Goal: Task Accomplishment & Management: Use online tool/utility

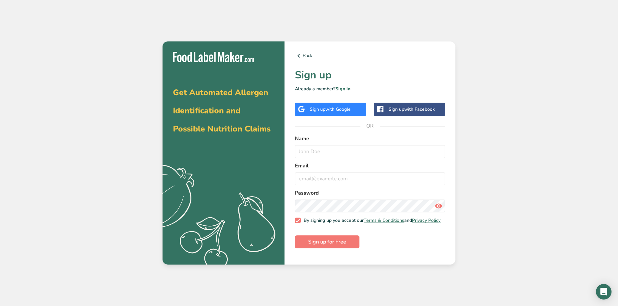
click at [318, 107] on div "Sign up with Google" at bounding box center [330, 109] width 41 height 7
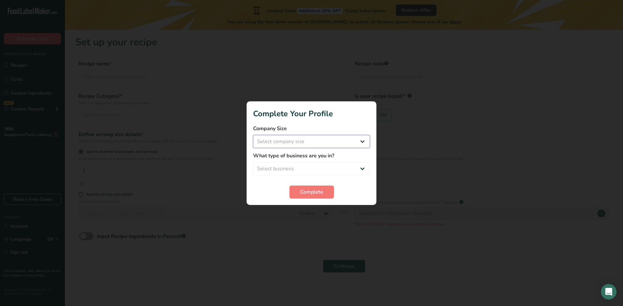
click at [345, 142] on select "Select company size Fewer than 10 Employees 10 to 50 Employees 51 to 500 Employ…" at bounding box center [311, 141] width 117 height 13
select select "2"
click at [253, 135] on select "Select company size Fewer than 10 Employees 10 to 50 Employees 51 to 500 Employ…" at bounding box center [311, 141] width 117 height 13
click at [302, 169] on select "Select business Packaged Food Manufacturer Restaurant & Cafe Bakery Meal Plans …" at bounding box center [311, 168] width 117 height 13
select select "2"
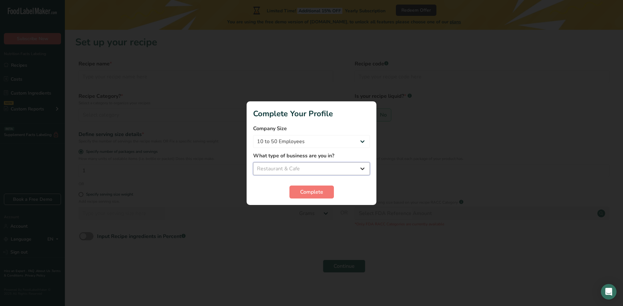
click at [253, 162] on select "Select business Packaged Food Manufacturer Restaurant & Cafe Bakery Meal Plans …" at bounding box center [311, 168] width 117 height 13
click at [301, 190] on span "Complete" at bounding box center [311, 192] width 23 height 8
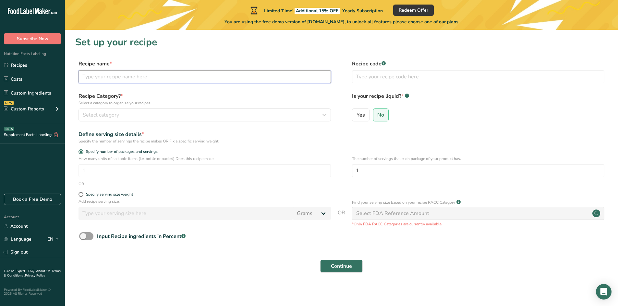
click at [123, 79] on input "text" at bounding box center [204, 76] width 252 height 13
type input "Strawberry Jam"
click at [203, 117] on div "Select category" at bounding box center [203, 115] width 240 height 8
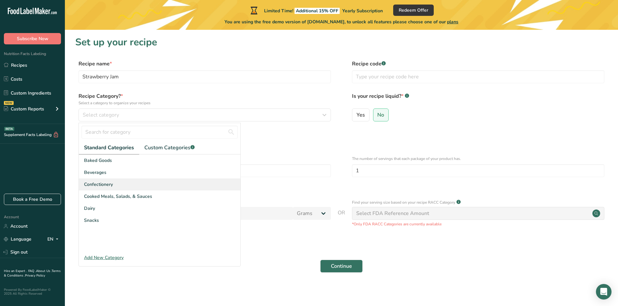
click at [106, 187] on span "Confectionery" at bounding box center [98, 184] width 29 height 7
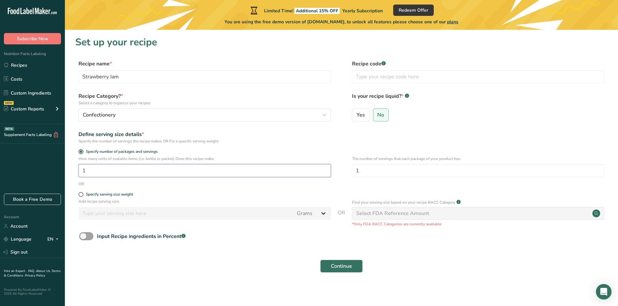
click at [88, 173] on input "1" at bounding box center [204, 170] width 252 height 13
drag, startPoint x: 88, startPoint y: 173, endPoint x: 83, endPoint y: 173, distance: 5.2
click at [83, 173] on input "1" at bounding box center [204, 170] width 252 height 13
type input "12"
click at [82, 196] on span at bounding box center [80, 194] width 5 height 5
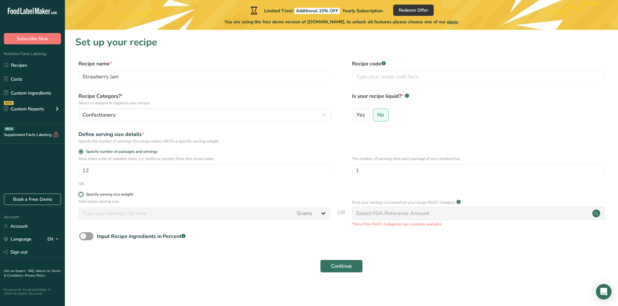
click at [82, 196] on input "Specify serving size weight" at bounding box center [80, 195] width 4 height 4
radio input "true"
radio input "false"
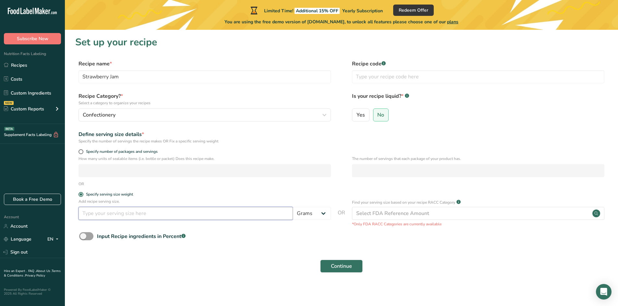
click at [95, 216] on input "number" at bounding box center [185, 213] width 214 height 13
type input "0.5"
click at [313, 214] on select "Grams kg mg mcg lb oz l mL fl oz tbsp tsp cup qt gallon" at bounding box center [312, 213] width 38 height 13
select select "19"
click at [293, 207] on select "Grams kg mg mcg lb oz l mL fl oz tbsp tsp cup qt gallon" at bounding box center [312, 213] width 38 height 13
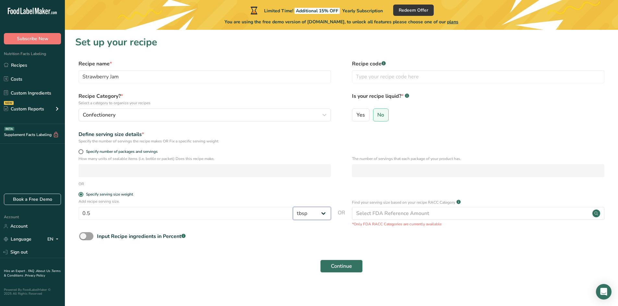
select select "22"
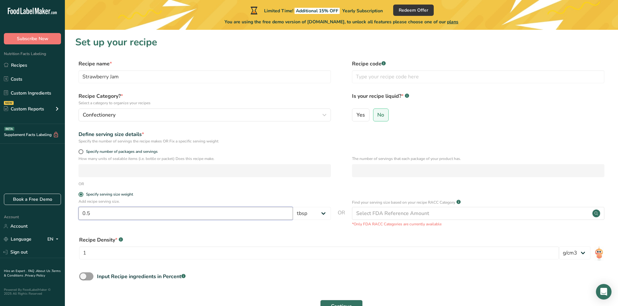
click at [116, 216] on input "0.5" at bounding box center [185, 213] width 214 height 13
drag, startPoint x: 116, startPoint y: 216, endPoint x: 73, endPoint y: 222, distance: 43.5
click at [73, 222] on section "Set up your recipe Recipe name * Strawberry Jam Recipe code .a-a{fill:#347362;}…" at bounding box center [341, 179] width 553 height 298
type input "1"
click at [312, 239] on div "Recipe Density * .a-a{fill:#347362;}.b-a{fill:#fff;}" at bounding box center [319, 240] width 480 height 8
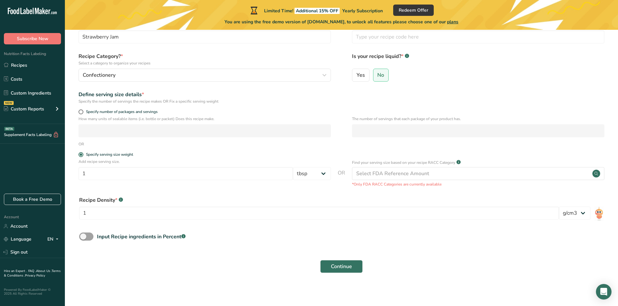
scroll to position [42, 0]
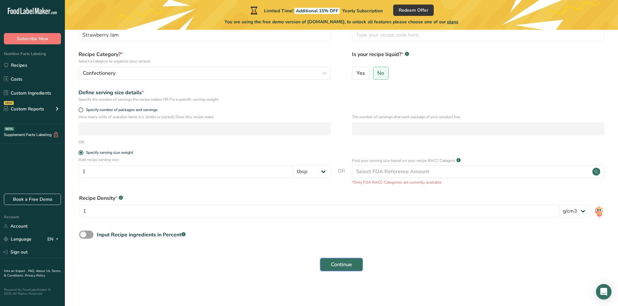
click at [350, 266] on span "Continue" at bounding box center [341, 265] width 21 height 8
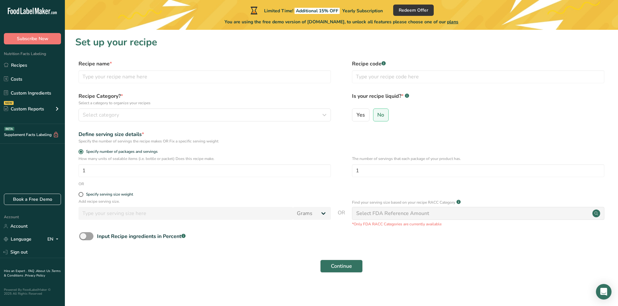
scroll to position [2, 0]
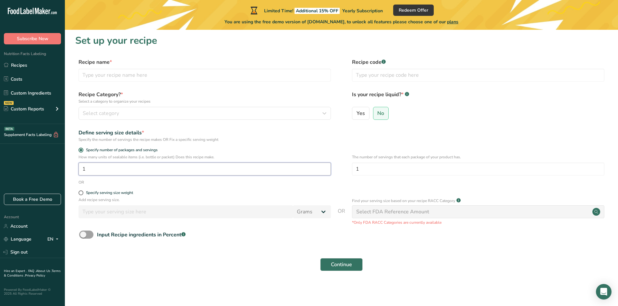
drag, startPoint x: 110, startPoint y: 171, endPoint x: 80, endPoint y: 170, distance: 30.2
click at [80, 170] on input "1" at bounding box center [204, 169] width 252 height 13
type input "16"
click at [85, 194] on span "Specify serving size weight" at bounding box center [108, 193] width 50 height 5
click at [83, 194] on input "Specify serving size weight" at bounding box center [80, 193] width 4 height 4
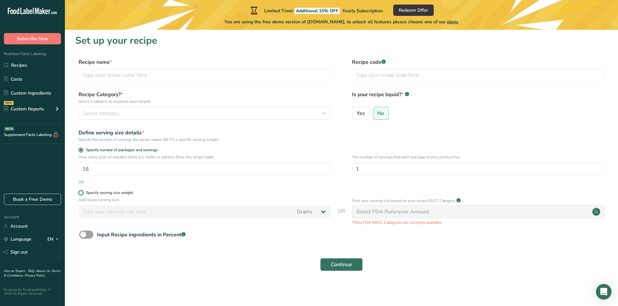
radio input "true"
radio input "false"
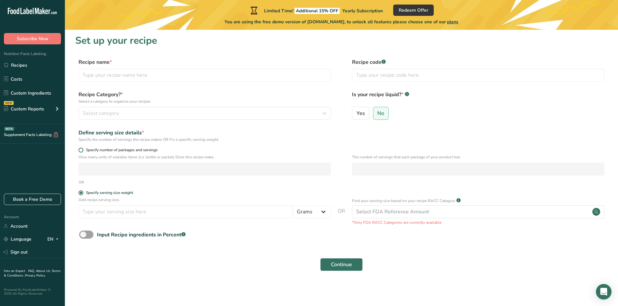
click at [92, 150] on span "Specify number of packages and servings" at bounding box center [120, 150] width 74 height 5
click at [83, 150] on input "Specify number of packages and servings" at bounding box center [80, 150] width 4 height 4
radio input "true"
radio input "false"
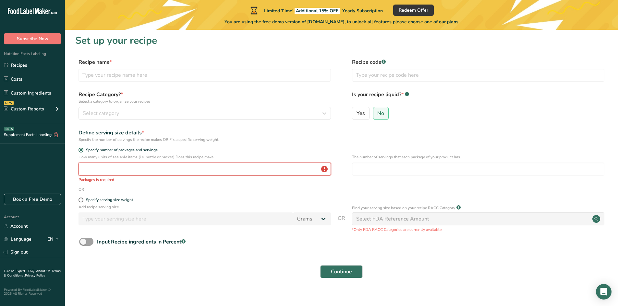
click at [98, 169] on input "number" at bounding box center [204, 169] width 252 height 13
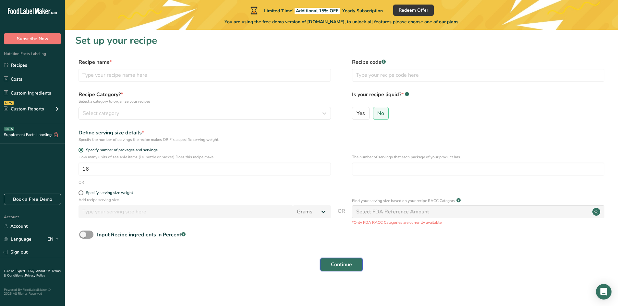
click at [342, 263] on span "Continue" at bounding box center [341, 265] width 21 height 8
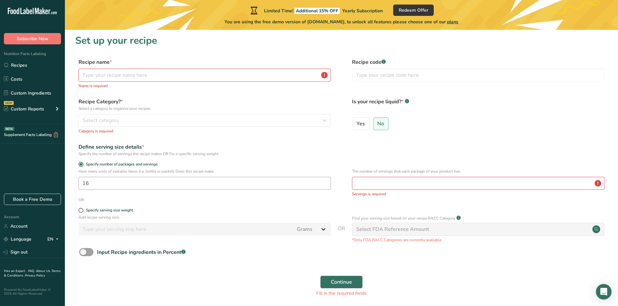
drag, startPoint x: 150, startPoint y: 190, endPoint x: 112, endPoint y: 188, distance: 38.6
click at [112, 188] on div "How many units of sealable items (i.e. bottle or packet) Does this recipe make.…" at bounding box center [204, 181] width 252 height 25
click at [111, 179] on input "16" at bounding box center [204, 183] width 252 height 13
type input "1"
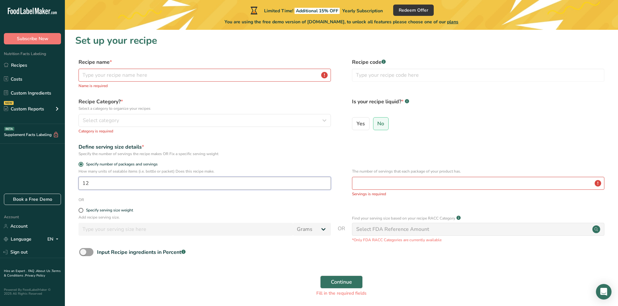
type input "12"
click at [497, 183] on input "number" at bounding box center [478, 183] width 252 height 13
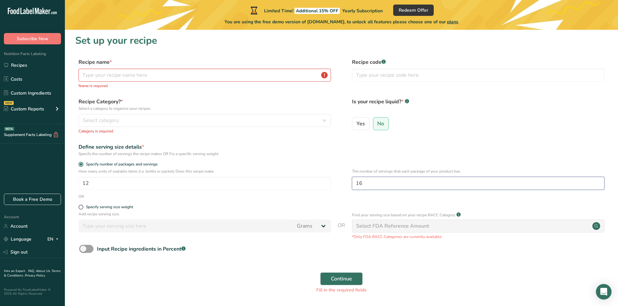
type input "16"
click at [479, 272] on div "Continue Fill in the required fields" at bounding box center [341, 283] width 532 height 29
click at [327, 280] on button "Continue" at bounding box center [341, 279] width 42 height 13
click at [147, 76] on input "text" at bounding box center [204, 75] width 252 height 13
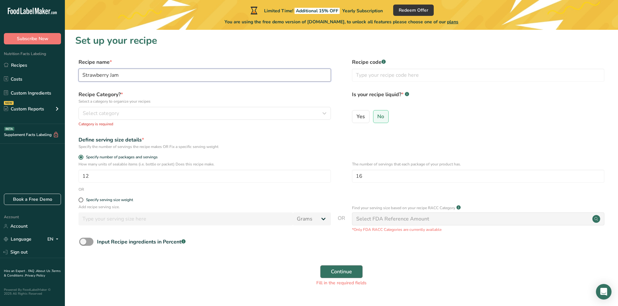
type input "Strawberry Jam"
click at [336, 273] on span "Continue" at bounding box center [341, 272] width 21 height 8
click at [120, 117] on div "Select category" at bounding box center [203, 114] width 240 height 8
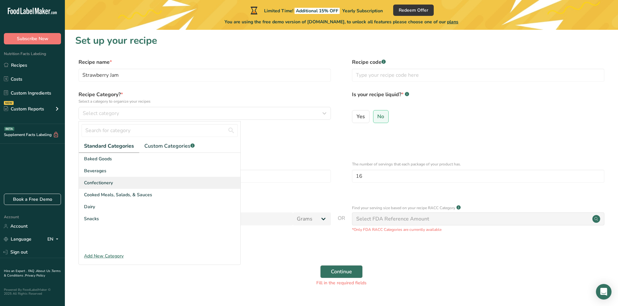
click at [124, 188] on div "Confectionery" at bounding box center [160, 183] width 162 height 12
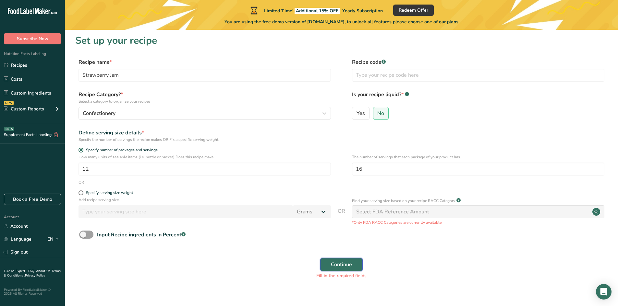
click at [342, 264] on span "Continue" at bounding box center [341, 265] width 21 height 8
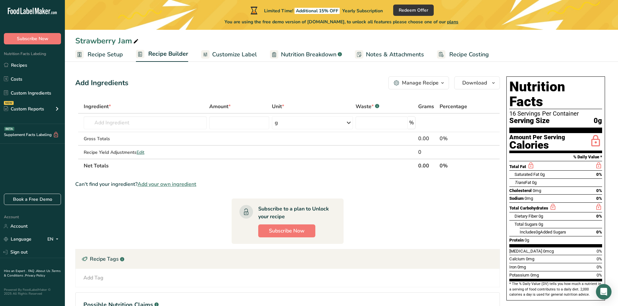
click at [116, 54] on span "Recipe Setup" at bounding box center [105, 54] width 35 height 9
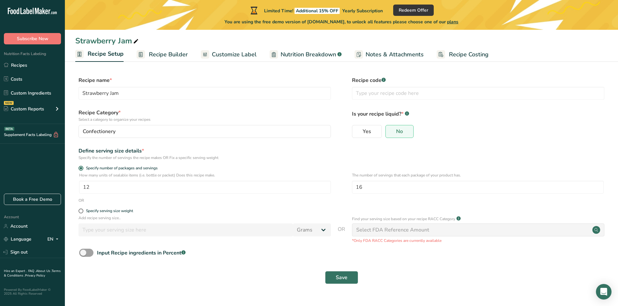
click at [102, 214] on div "Specify serving size weight" at bounding box center [204, 212] width 252 height 6
click at [88, 211] on div "Specify serving size weight" at bounding box center [109, 211] width 47 height 5
click at [83, 211] on input "Specify serving size weight" at bounding box center [80, 211] width 4 height 4
radio input "true"
radio input "false"
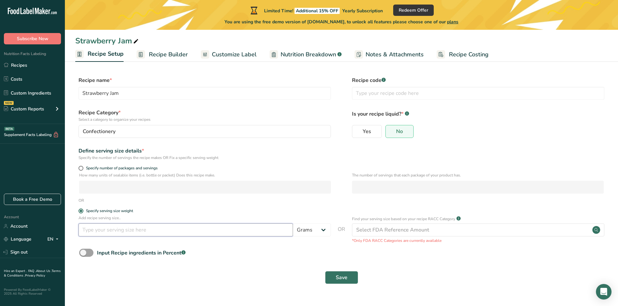
click at [142, 232] on input "number" at bounding box center [185, 230] width 214 height 13
type input "15"
click at [79, 169] on span at bounding box center [80, 168] width 5 height 5
click at [79, 169] on input "Specify number of packages and servings" at bounding box center [80, 168] width 4 height 4
radio input "true"
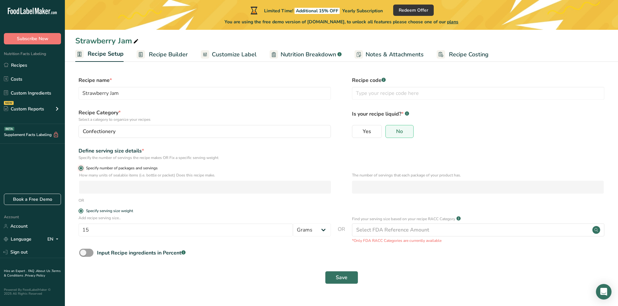
radio input "false"
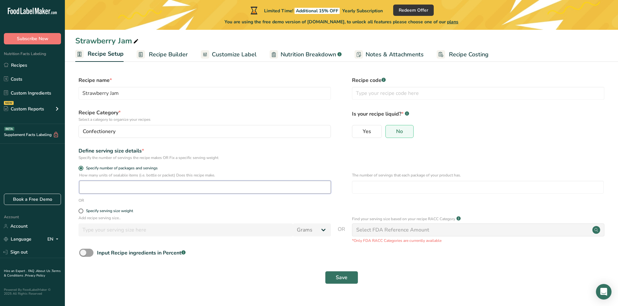
click at [125, 186] on input "number" at bounding box center [205, 187] width 252 height 13
type input "12"
click at [440, 182] on input "number" at bounding box center [478, 187] width 252 height 13
type input "16"
click at [429, 266] on form "Recipe name * Strawberry Jam Recipe code .a-a{fill:#347362;}.b-a{fill:#fff;} Re…" at bounding box center [341, 183] width 532 height 212
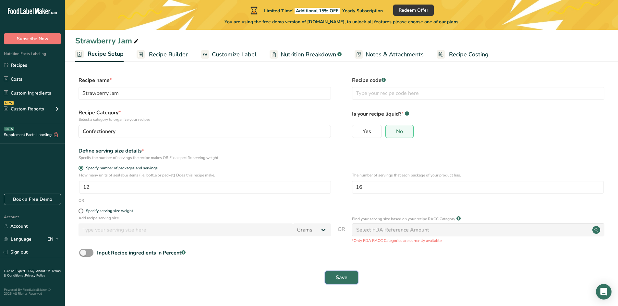
click at [341, 279] on span "Save" at bounding box center [342, 278] width 12 height 8
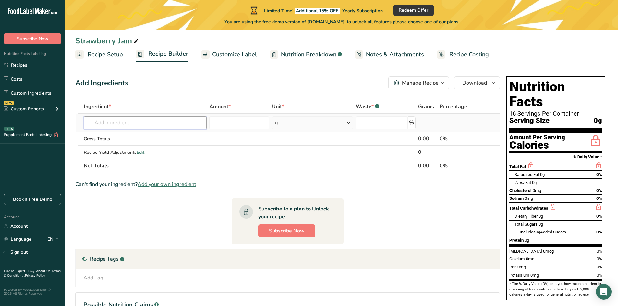
click at [135, 119] on input "text" at bounding box center [145, 122] width 123 height 13
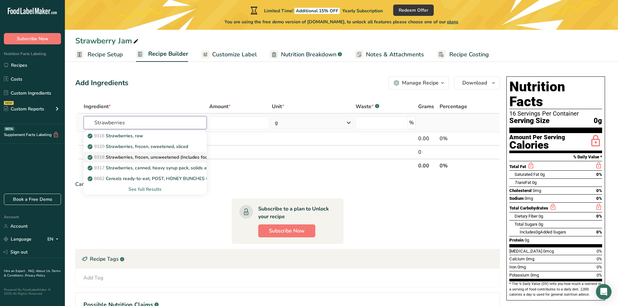
type input "Strawberries"
click at [202, 158] on p "9318 Strawberries, frozen, unsweetened (Includes foods for USDA's Food Distribu…" at bounding box center [192, 157] width 206 height 7
type input "Strawberries, frozen, unsweetened (Includes foods for USDA's Food Distribution …"
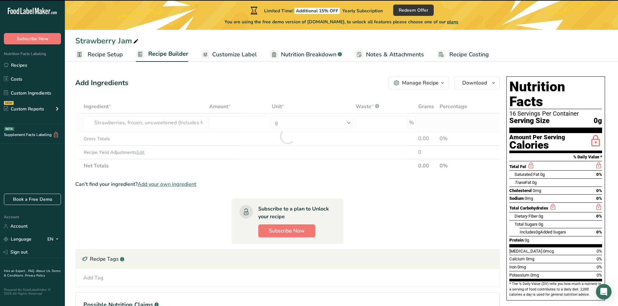
type input "0"
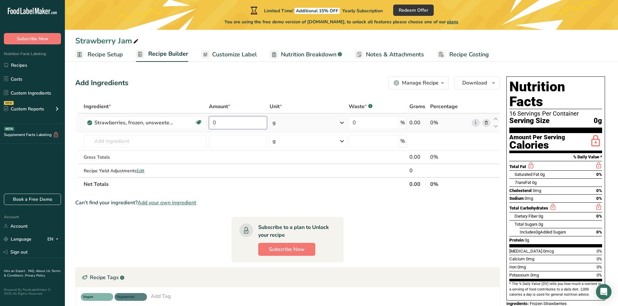
click at [234, 125] on input "0" at bounding box center [238, 122] width 58 height 13
type input "5"
click at [340, 125] on div "Ingredient * Amount * Unit * Waste * .a-a{fill:#347362;}.b-a{fill:#fff;} Grams …" at bounding box center [287, 145] width 425 height 91
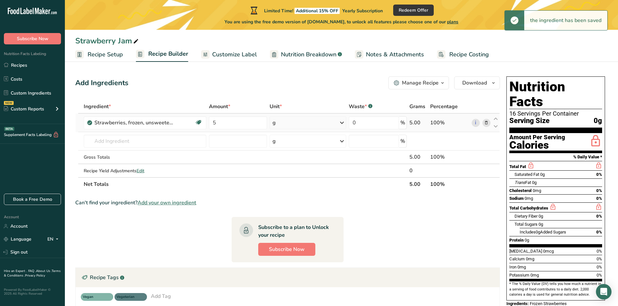
click at [340, 125] on icon at bounding box center [342, 123] width 8 height 12
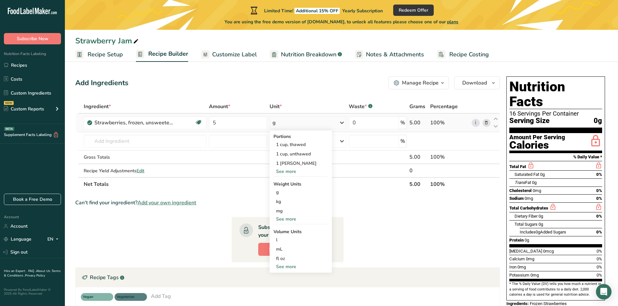
click at [288, 221] on div "See more" at bounding box center [300, 219] width 54 height 7
click at [285, 230] on div "lb" at bounding box center [300, 229] width 54 height 9
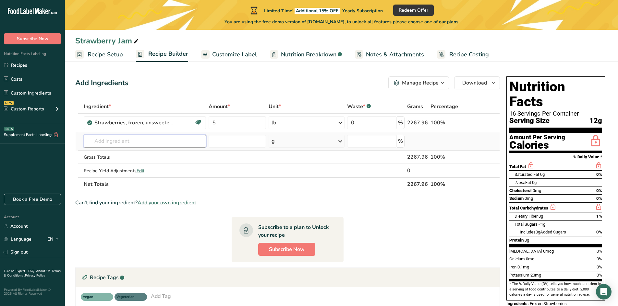
click at [151, 144] on input "text" at bounding box center [145, 141] width 123 height 13
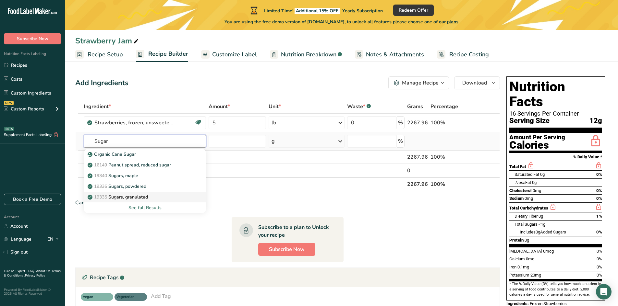
type input "Sugar"
click at [147, 199] on p "19335 Sugars, granulated" at bounding box center [118, 197] width 59 height 7
type input "Sugars, granulated"
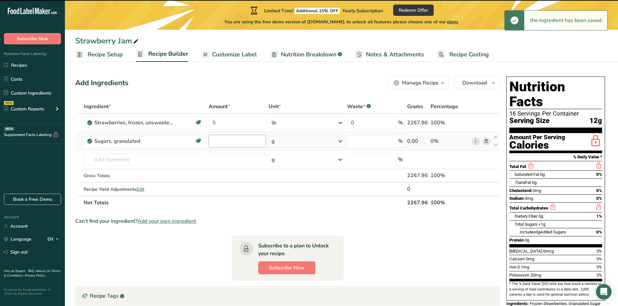
type input "0"
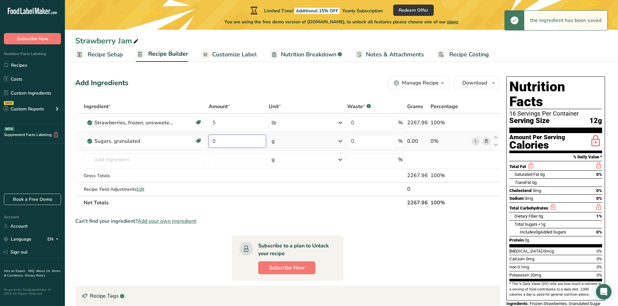
click at [237, 140] on input "0" at bounding box center [237, 141] width 57 height 13
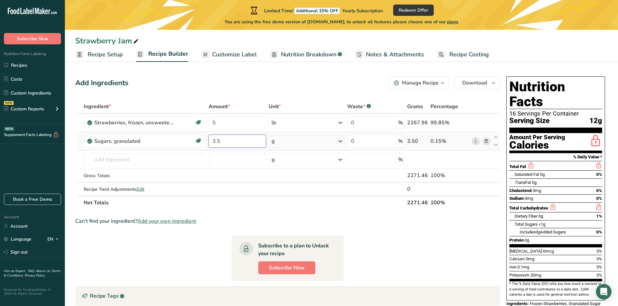
type input "3.5"
click at [339, 143] on div "Ingredient * Amount * Unit * Waste * .a-a{fill:#347362;}.b-a{fill:#fff;} Grams …" at bounding box center [287, 155] width 425 height 110
click at [341, 140] on icon at bounding box center [340, 142] width 8 height 12
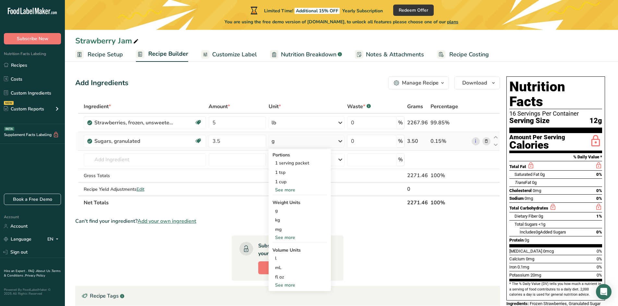
click at [287, 238] on div "See more" at bounding box center [299, 237] width 54 height 7
click at [286, 246] on div "lb" at bounding box center [299, 248] width 54 height 9
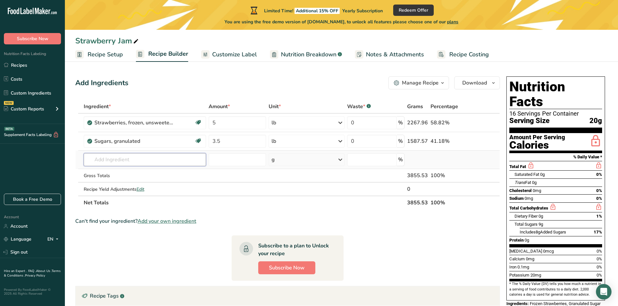
click at [129, 159] on input "text" at bounding box center [145, 159] width 123 height 13
type input "Pectin"
click at [141, 185] on p "19310 Pectin, unsweetened, dry mix" at bounding box center [129, 183] width 80 height 7
type input "Pectin, unsweetened, dry mix"
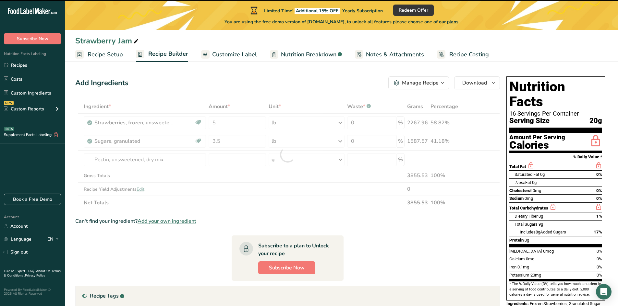
type input "0"
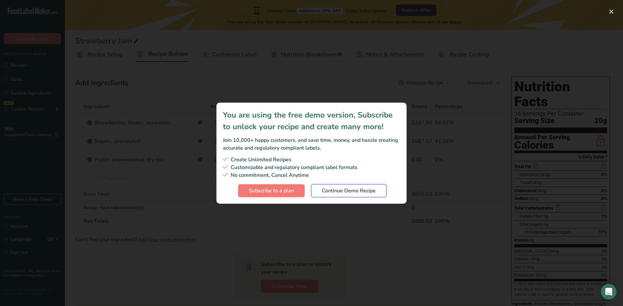
click at [359, 193] on span "Continue Demo Recipe" at bounding box center [349, 191] width 54 height 8
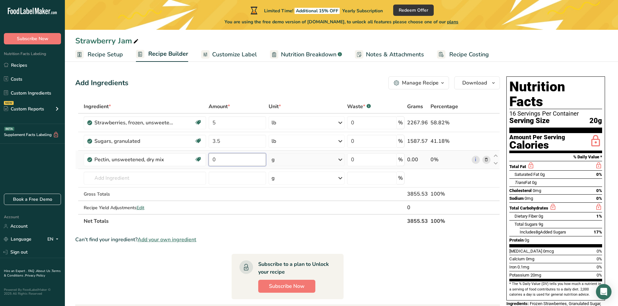
click at [236, 161] on input "0" at bounding box center [237, 159] width 57 height 13
type input "50"
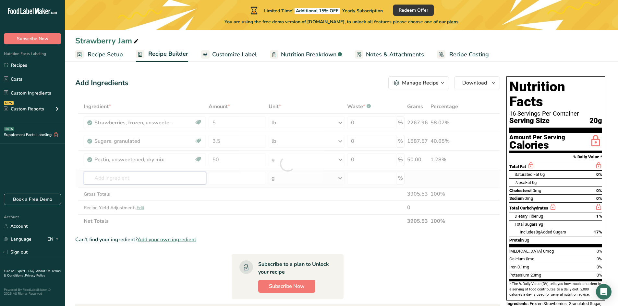
click at [164, 176] on div "Ingredient * Amount * Unit * Waste * .a-a{fill:#347362;}.b-a{fill:#fff;} Grams …" at bounding box center [287, 164] width 425 height 128
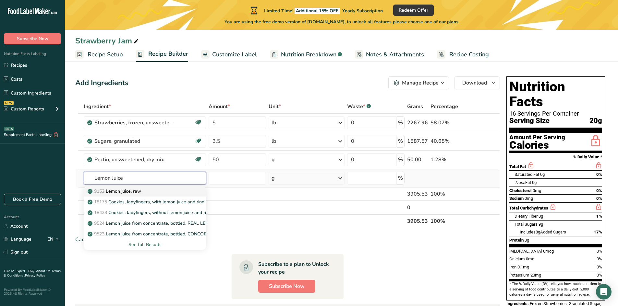
type input "Lemon Juice"
click at [127, 193] on p "9152 Lemon juice, raw" at bounding box center [115, 191] width 52 height 7
type input "Lemon juice, raw"
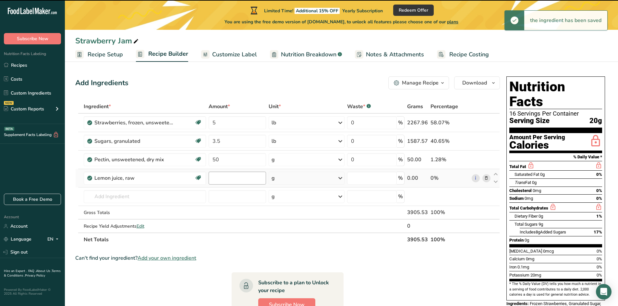
type input "0"
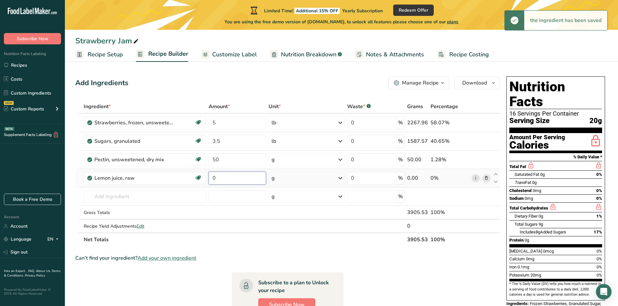
click at [233, 179] on input "0" at bounding box center [237, 178] width 57 height 13
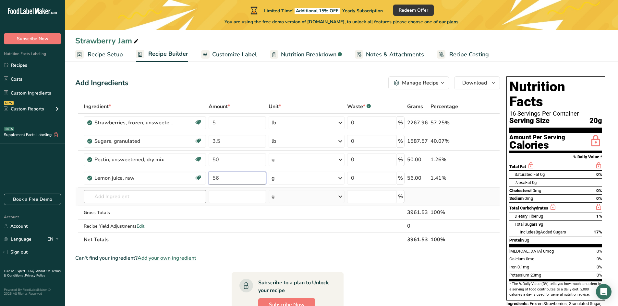
type input "56"
click at [125, 194] on div "Ingredient * Amount * Unit * Waste * .a-a{fill:#347362;}.b-a{fill:#fff;} Grams …" at bounding box center [287, 173] width 425 height 147
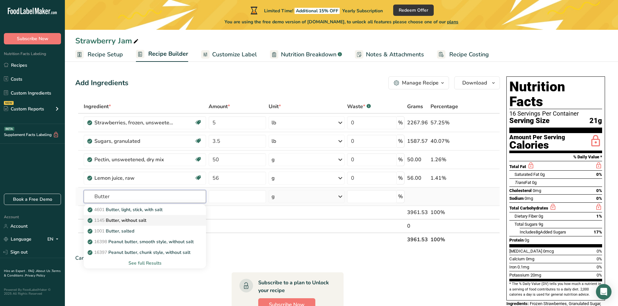
type input "Butter"
click at [135, 220] on p "1145 Butter, without salt" at bounding box center [117, 220] width 57 height 7
type input "Butter, without salt"
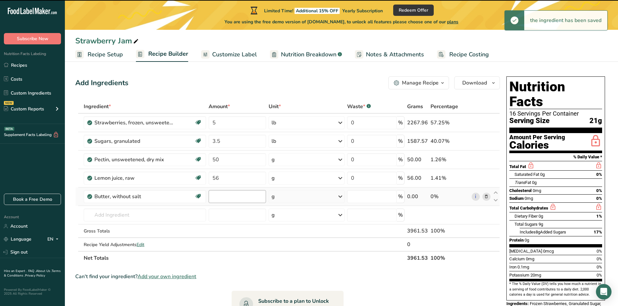
type input "0"
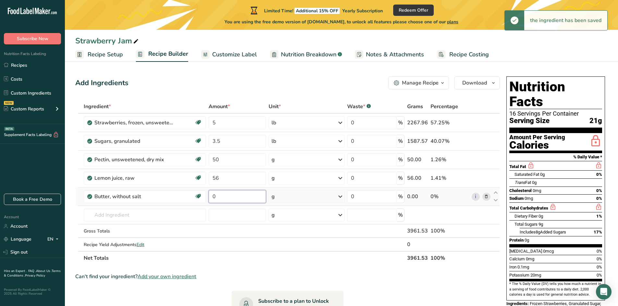
click at [224, 196] on input "0" at bounding box center [237, 196] width 57 height 13
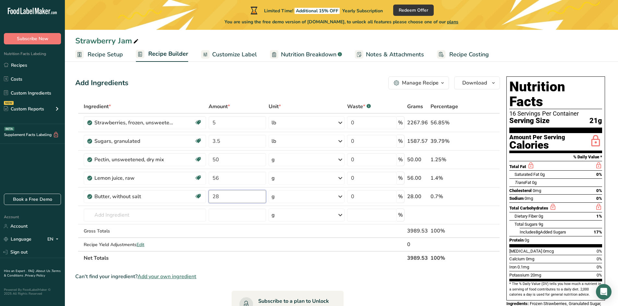
type input "28"
click at [262, 257] on div "Ingredient * Amount * Unit * Waste * .a-a{fill:#347362;}.b-a{fill:#fff;} Grams …" at bounding box center [287, 182] width 425 height 165
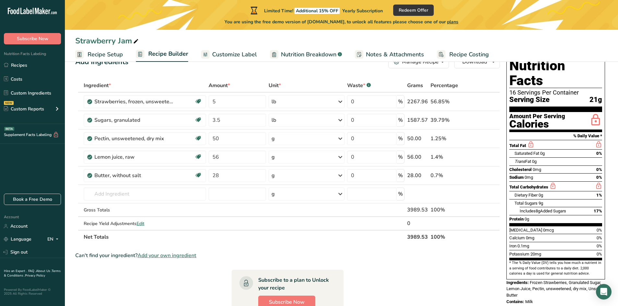
scroll to position [32, 0]
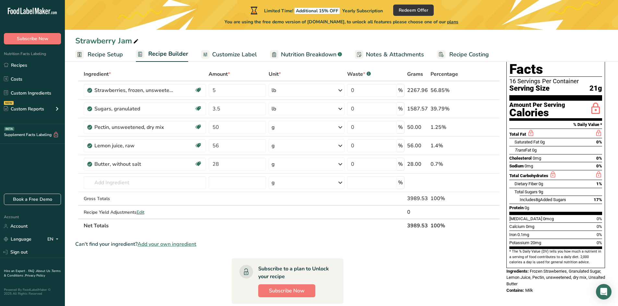
drag, startPoint x: 537, startPoint y: 277, endPoint x: 506, endPoint y: 258, distance: 36.5
click at [506, 258] on div "Nutrition Facts 16 Servings Per Container Serving Size 21g Amount Per Serving C…" at bounding box center [556, 169] width 104 height 255
copy div "Ingredients: Frozen Strawberries, Granulated Sugar, Lemon Juice, Pectin, unswee…"
